Goal: Information Seeking & Learning: Learn about a topic

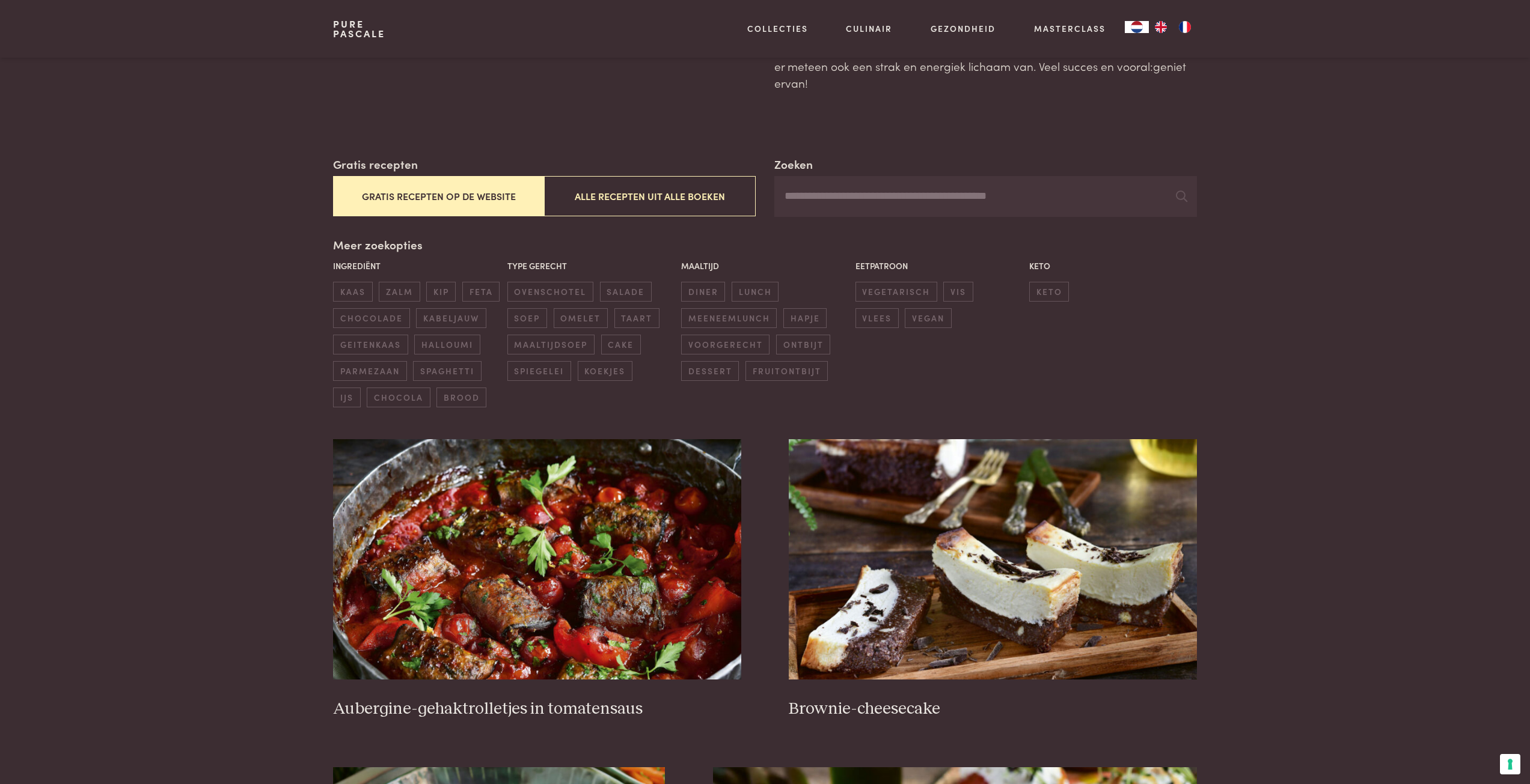
scroll to position [240, 0]
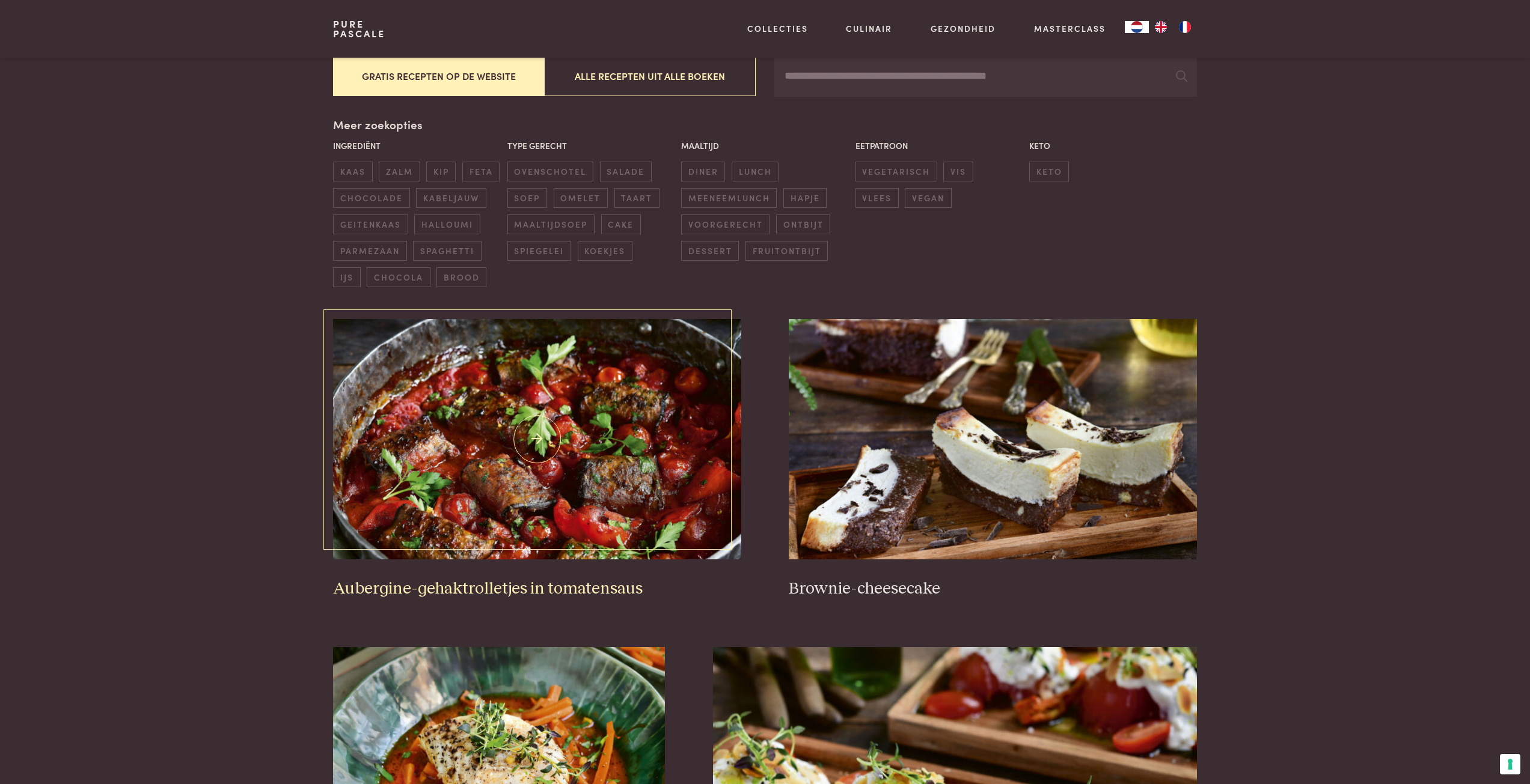
click at [489, 511] on img at bounding box center [536, 439] width 408 height 240
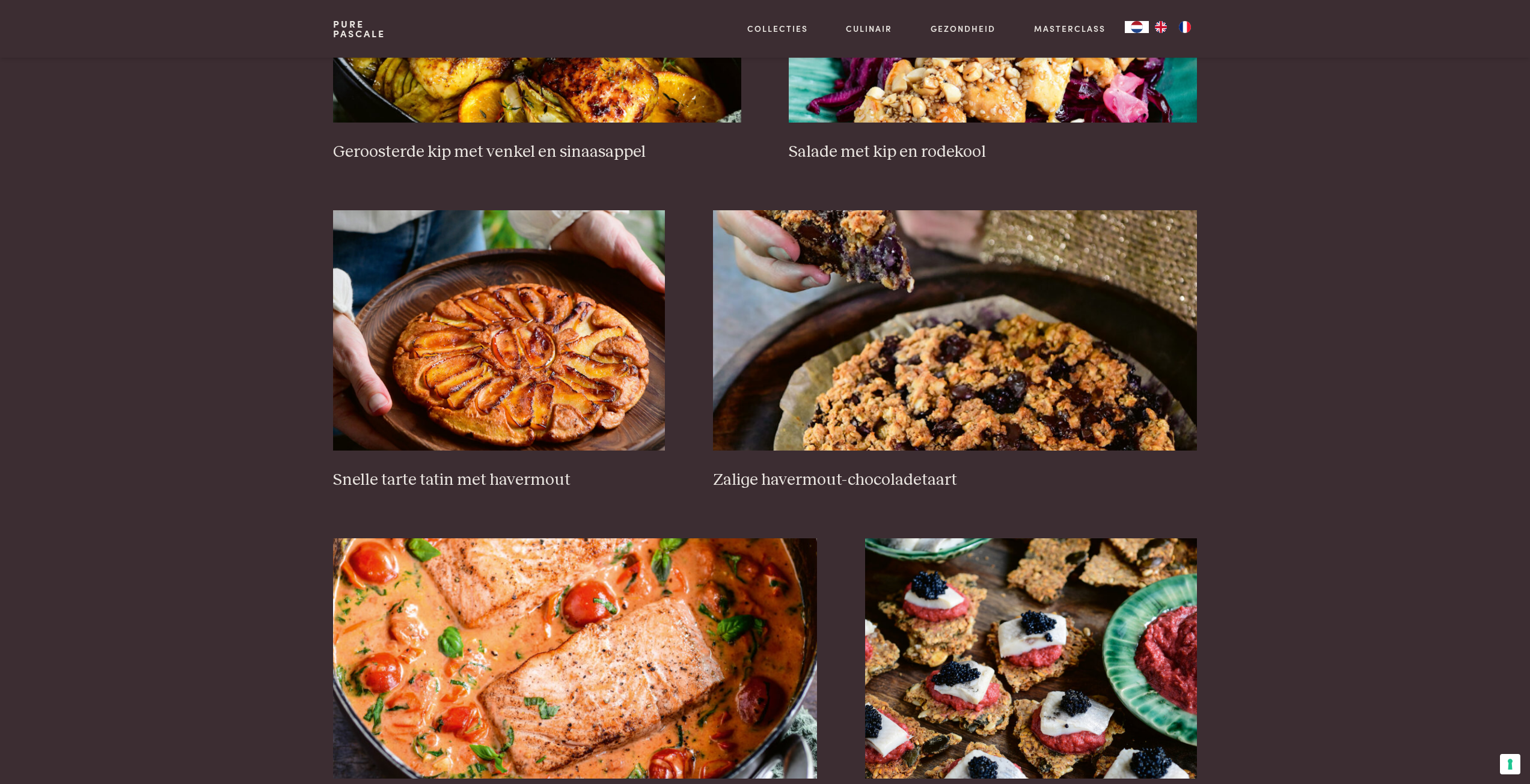
scroll to position [1863, 0]
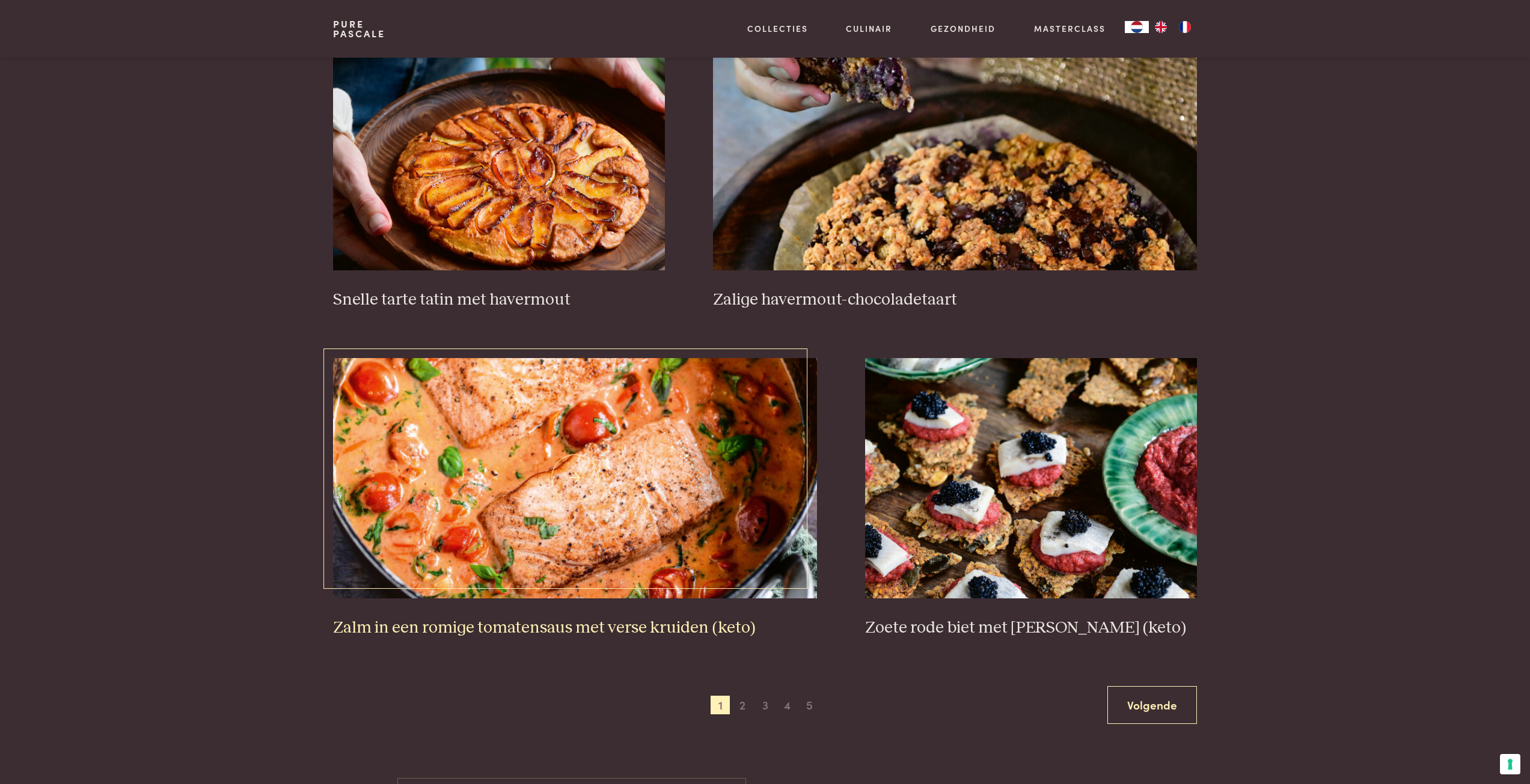
click at [508, 473] on img at bounding box center [575, 479] width 484 height 240
click at [739, 703] on span "2" at bounding box center [742, 705] width 19 height 19
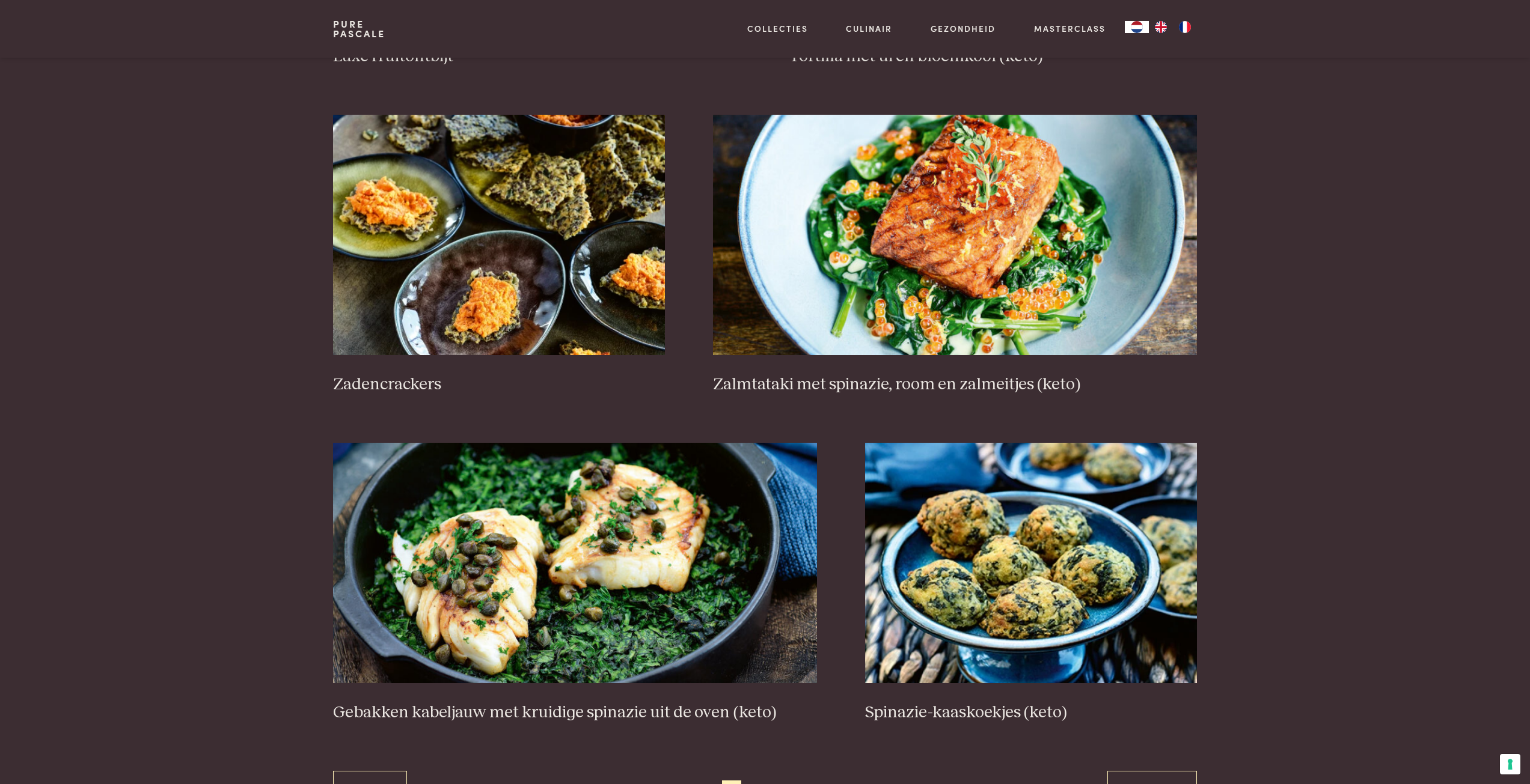
scroll to position [1958, 0]
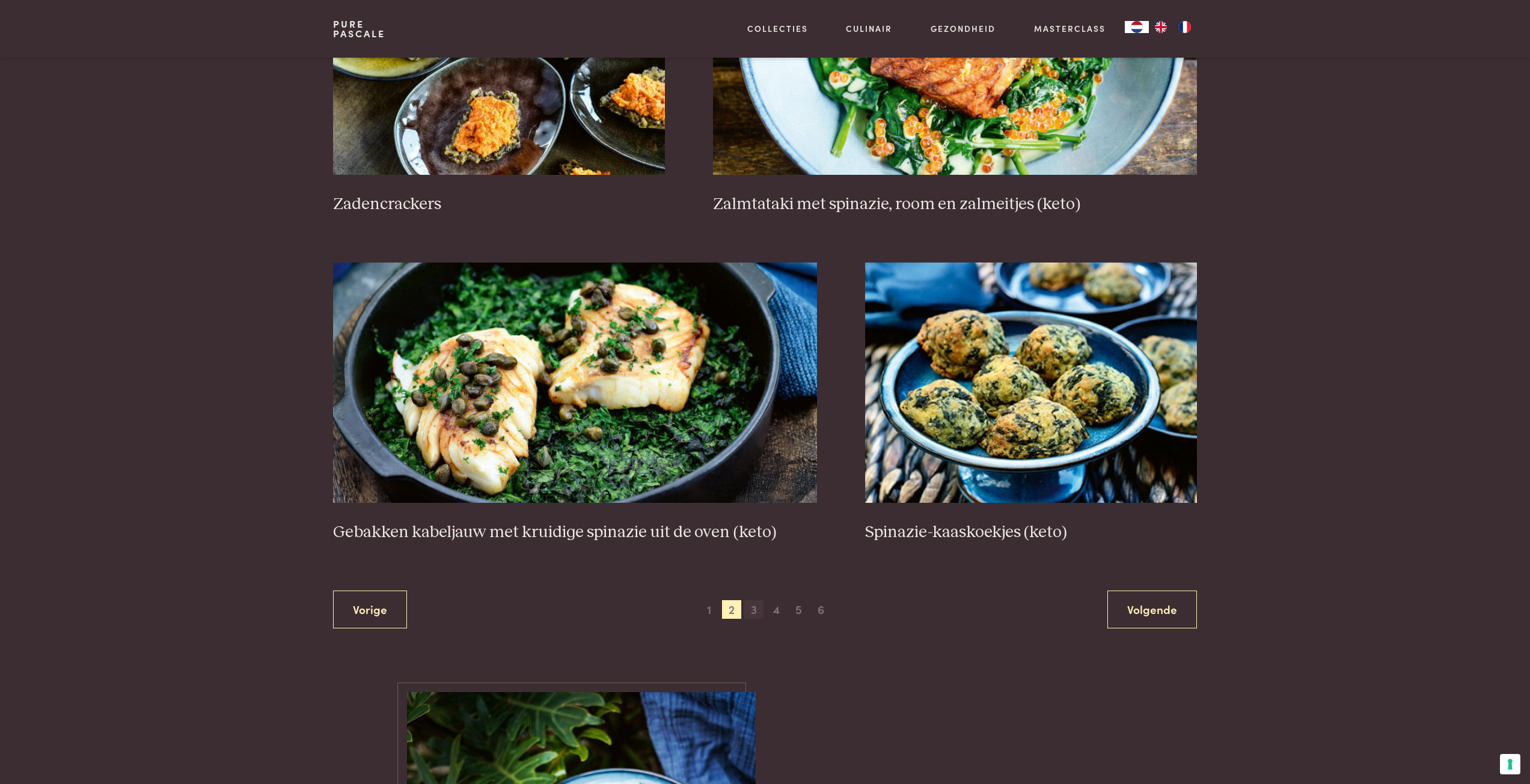
click at [754, 610] on span "3" at bounding box center [753, 610] width 19 height 19
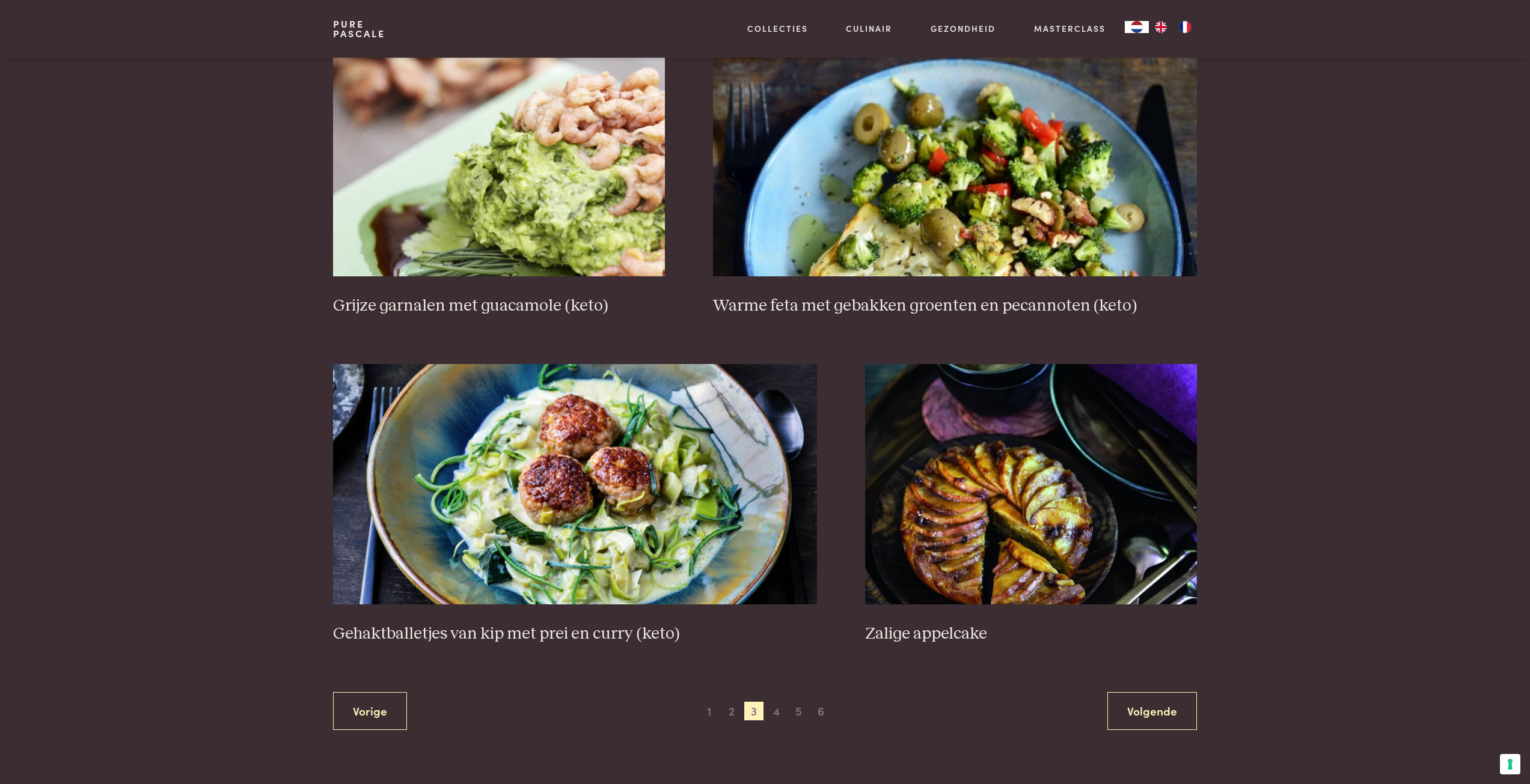
scroll to position [1958, 0]
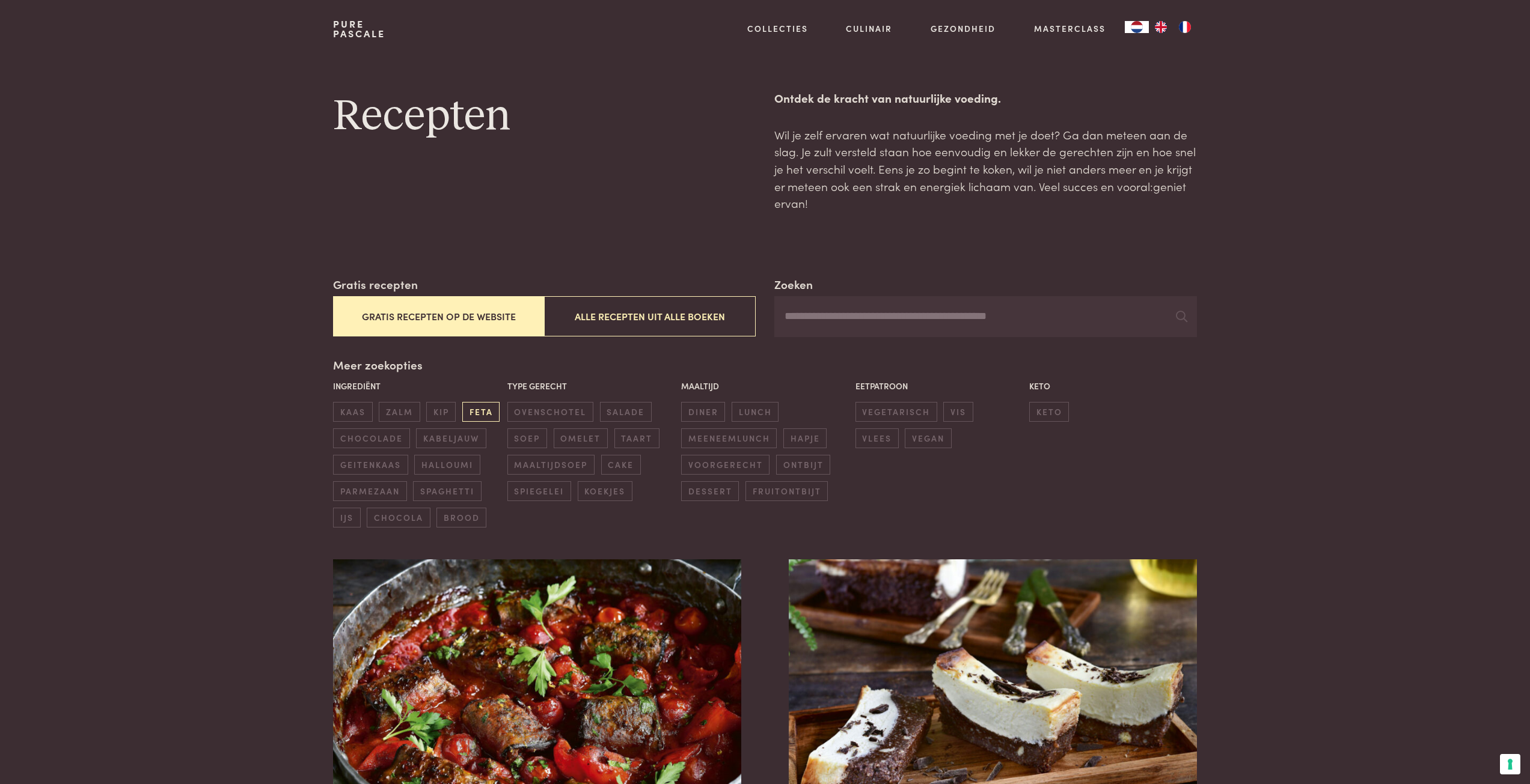
scroll to position [300, 0]
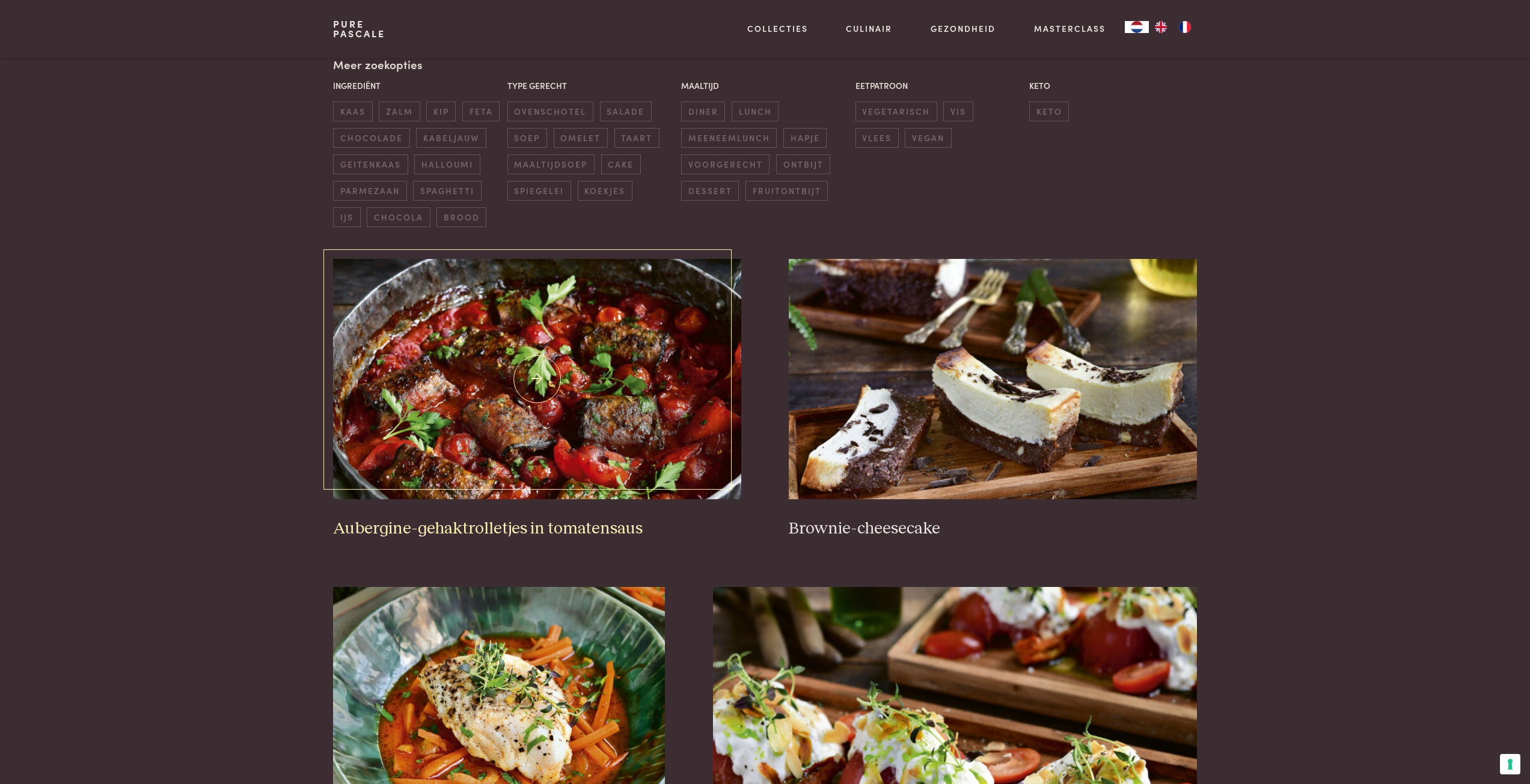
click at [523, 444] on img at bounding box center [536, 379] width 408 height 240
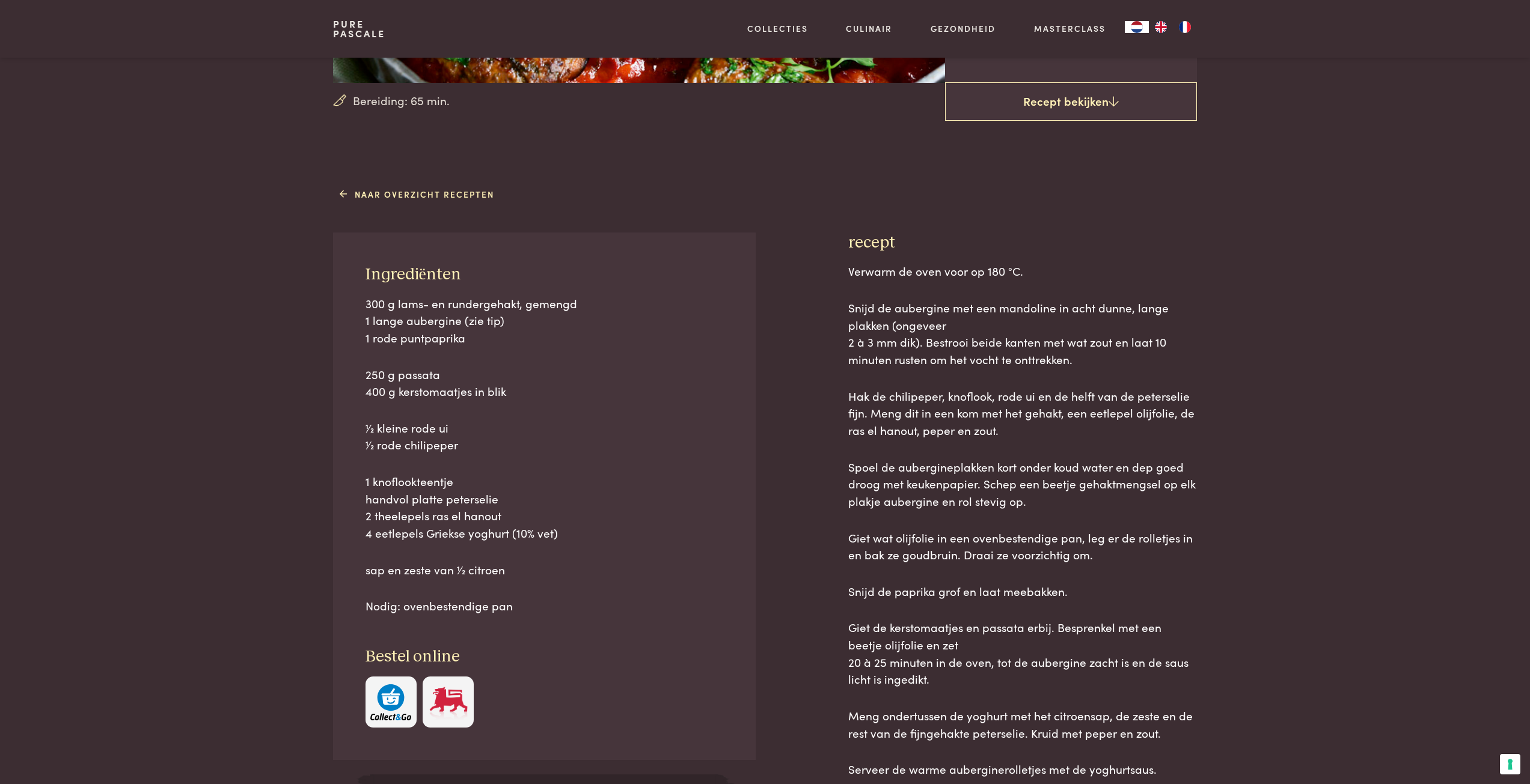
scroll to position [420, 0]
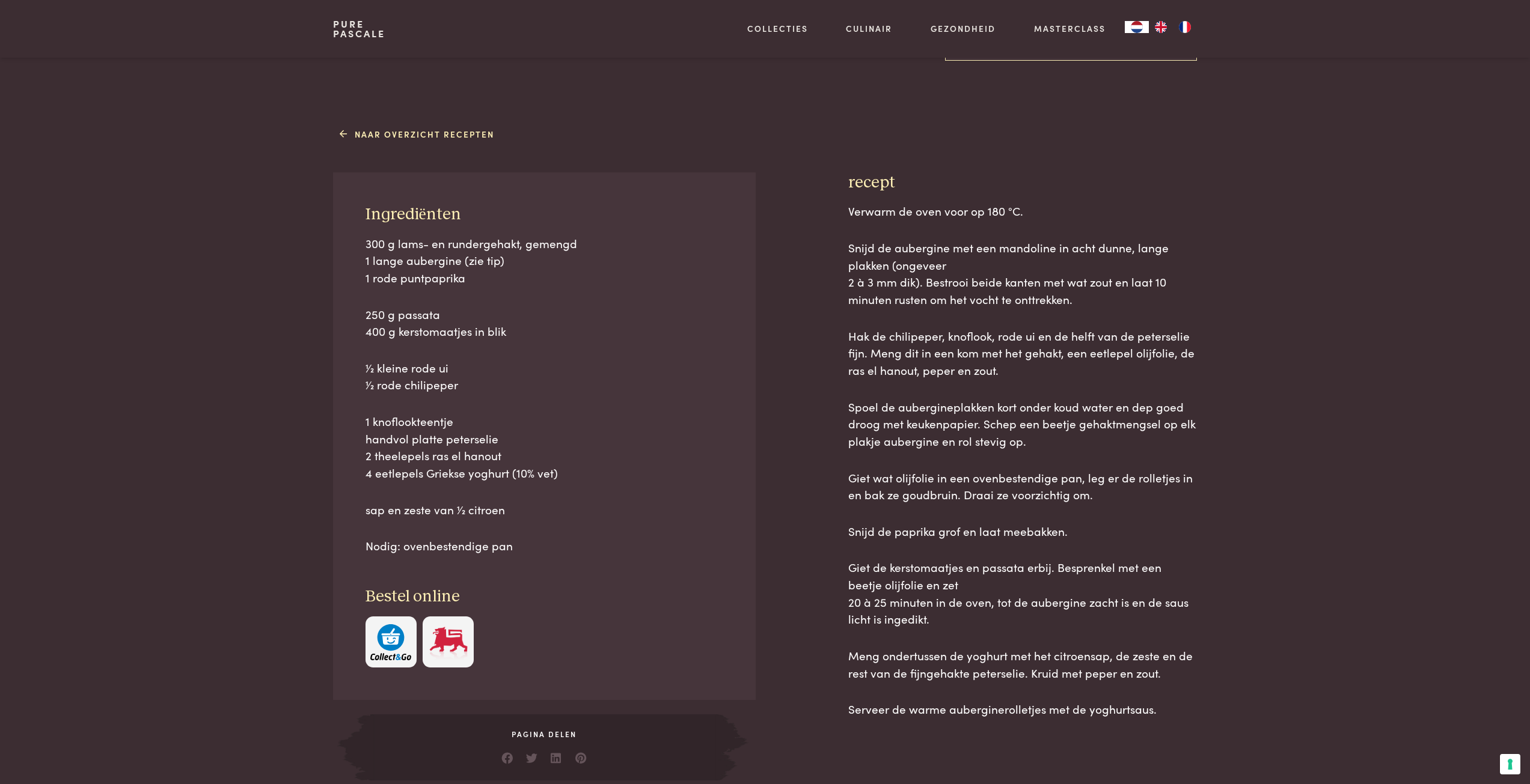
click at [457, 653] on img at bounding box center [449, 642] width 41 height 37
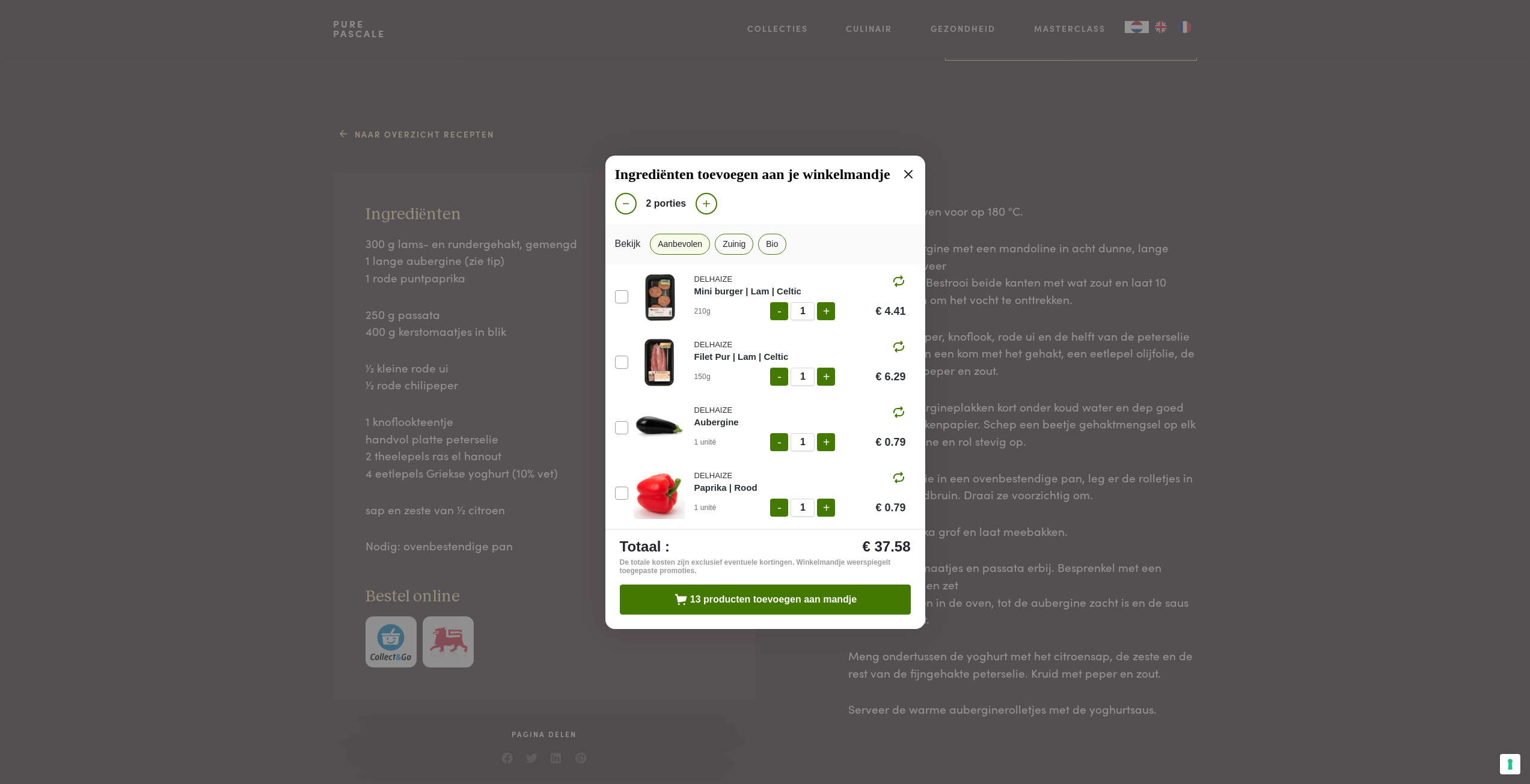
click at [904, 176] on icon at bounding box center [909, 174] width 9 height 9
